Goal: Task Accomplishment & Management: Manage account settings

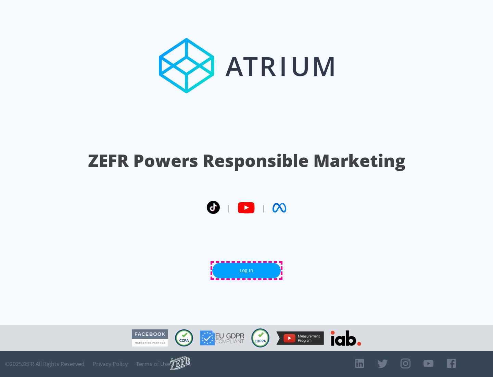
click at [247, 270] on link "Log In" at bounding box center [246, 270] width 69 height 15
